Goal: Find specific page/section: Find specific page/section

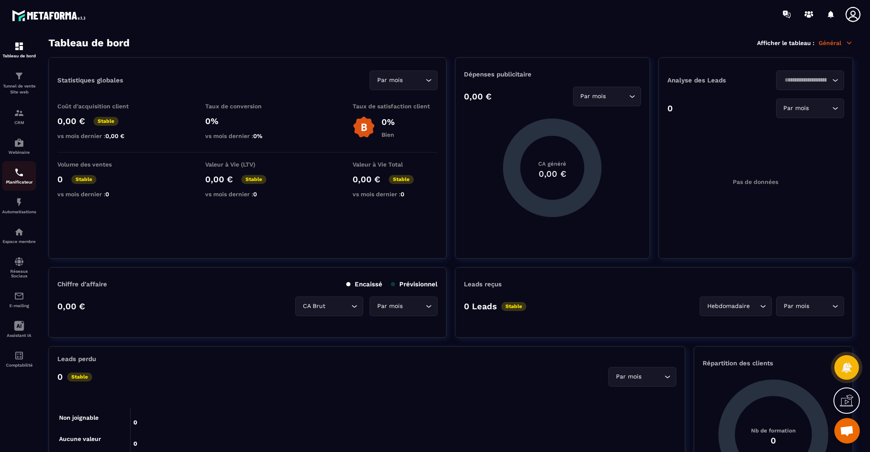
click at [22, 184] on p "Planificateur" at bounding box center [19, 182] width 34 height 5
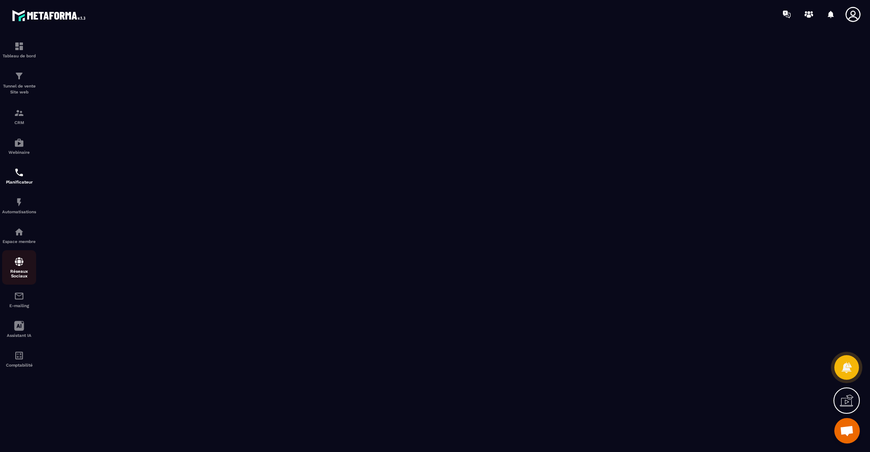
click at [31, 272] on p "Réseaux Sociaux" at bounding box center [19, 273] width 34 height 9
click at [478, 13] on div at bounding box center [485, 14] width 770 height 28
